Goal: Task Accomplishment & Management: Manage account settings

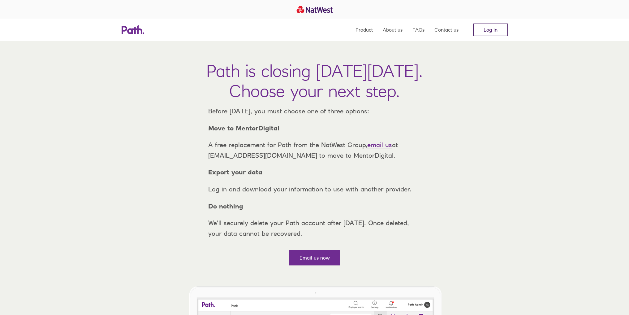
click at [493, 25] on link "Log in" at bounding box center [490, 30] width 34 height 12
click at [490, 31] on link "Log in" at bounding box center [490, 30] width 34 height 12
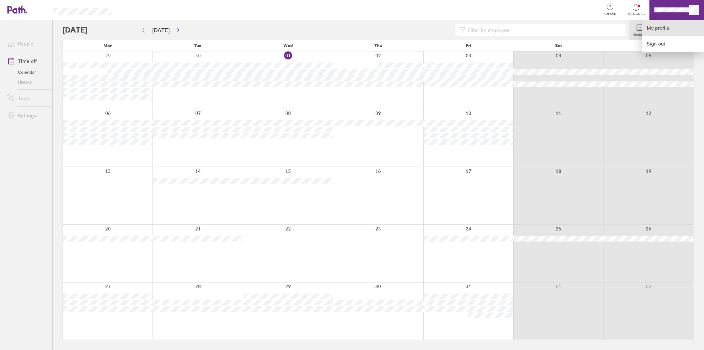
click at [667, 35] on link "My profile" at bounding box center [673, 28] width 62 height 16
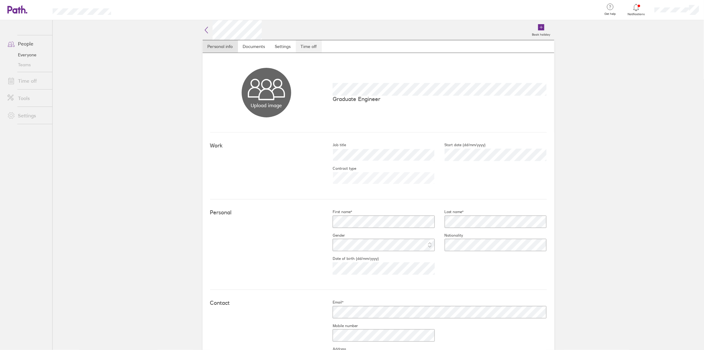
click at [316, 47] on link "Time off" at bounding box center [309, 46] width 26 height 12
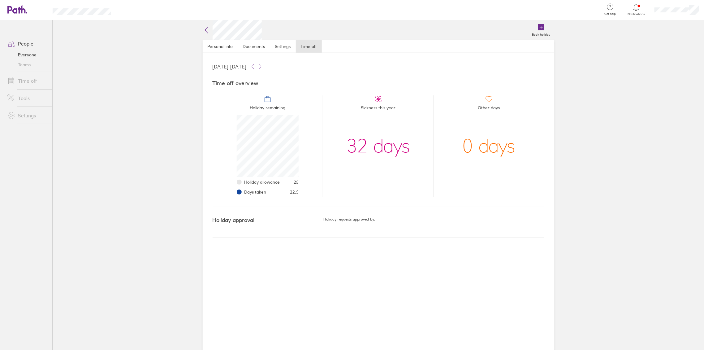
scroll to position [62, 62]
